Goal: Navigation & Orientation: Find specific page/section

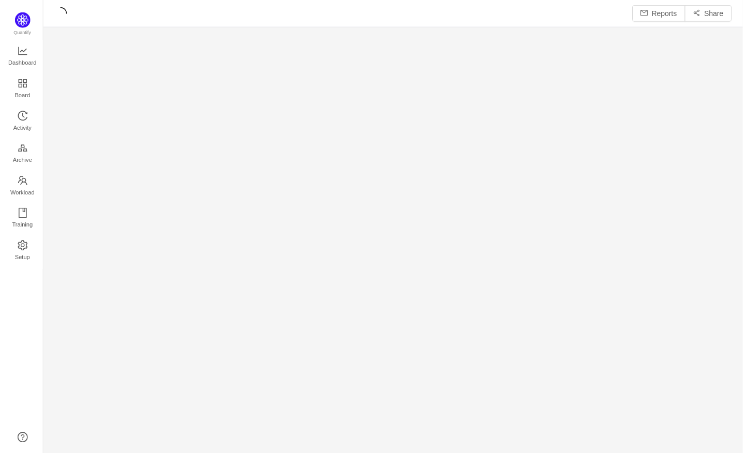
scroll to position [438, 681]
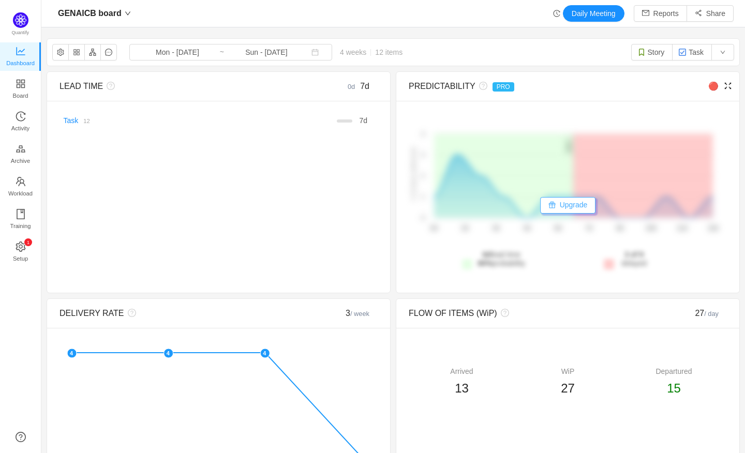
click at [570, 208] on button "Upgrade" at bounding box center [568, 205] width 56 height 17
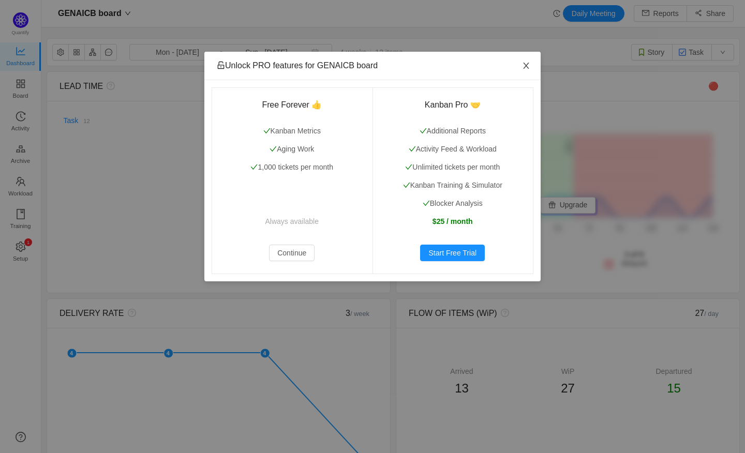
drag, startPoint x: 527, startPoint y: 64, endPoint x: 560, endPoint y: 110, distance: 56.3
click at [527, 64] on icon "icon: close" at bounding box center [526, 66] width 8 height 8
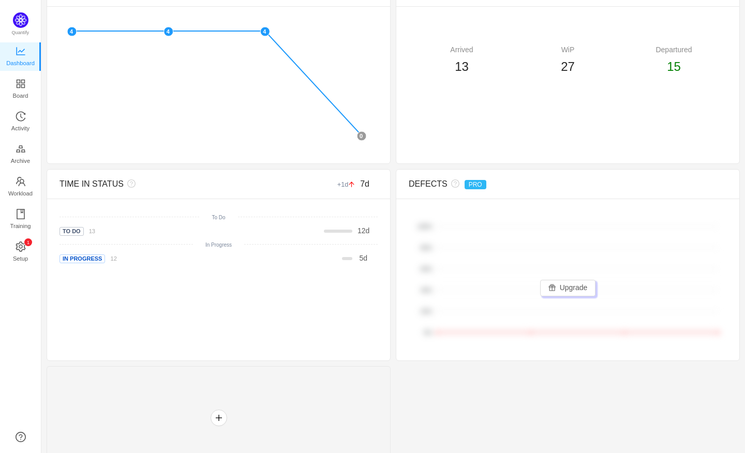
scroll to position [69, 0]
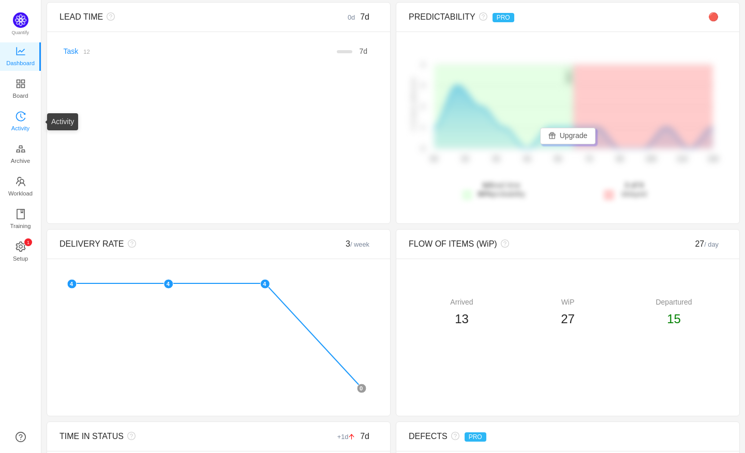
click at [19, 125] on span "Activity" at bounding box center [20, 128] width 18 height 21
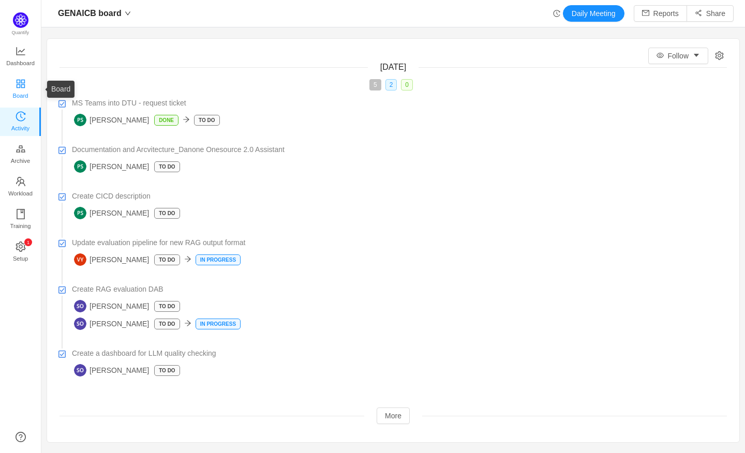
click at [21, 89] on span "Board" at bounding box center [21, 95] width 16 height 21
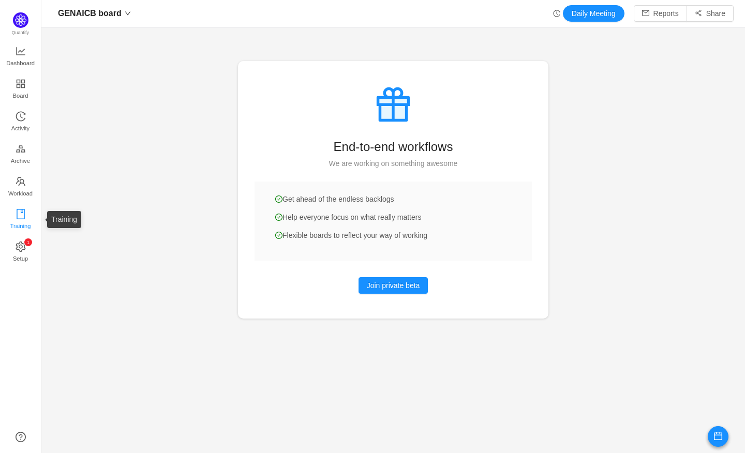
click at [23, 217] on span "Training" at bounding box center [20, 226] width 21 height 21
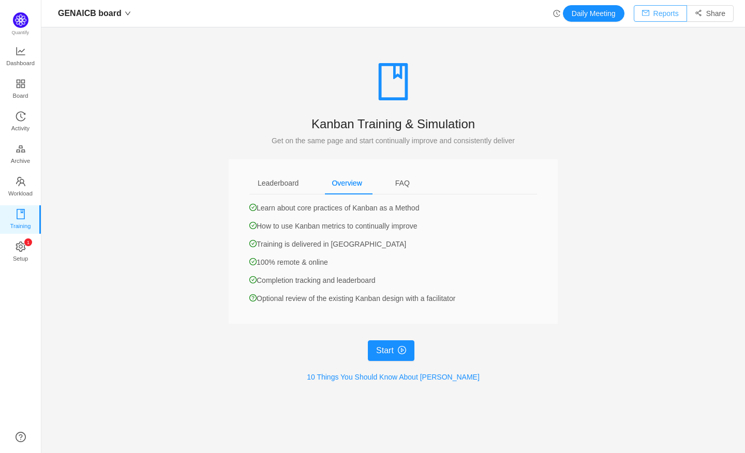
click at [655, 13] on button "Reports" at bounding box center [660, 13] width 53 height 17
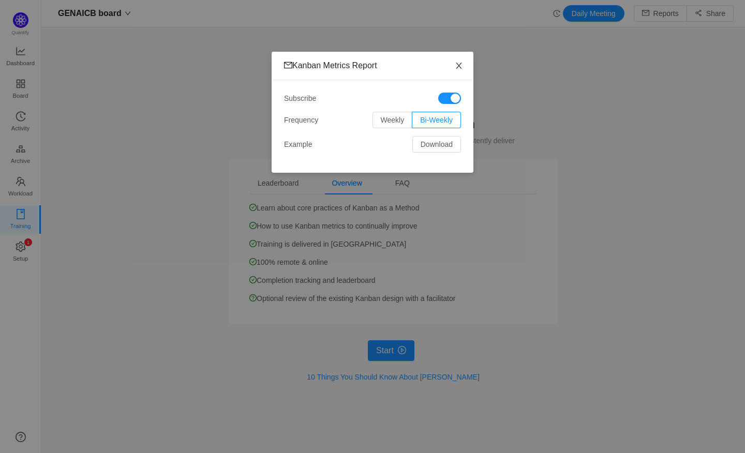
click at [457, 63] on icon "icon: close" at bounding box center [459, 66] width 8 height 8
